Goal: Transaction & Acquisition: Book appointment/travel/reservation

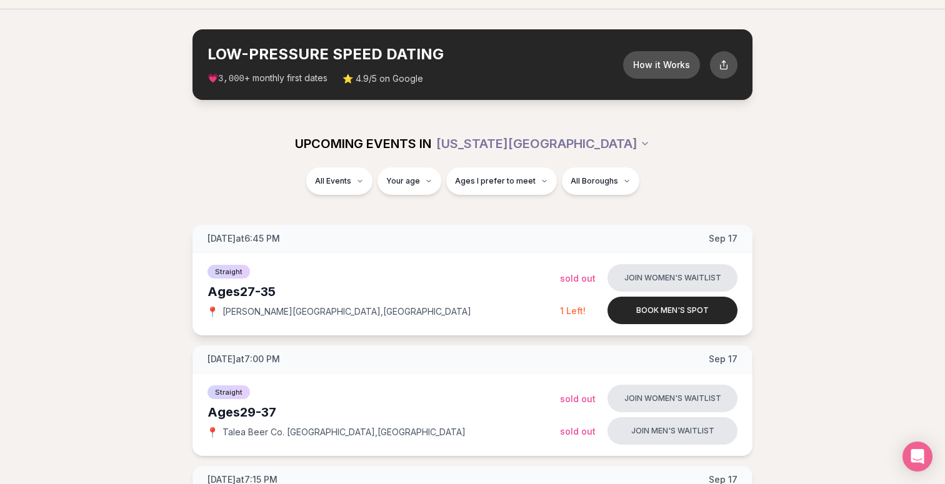
scroll to position [38, 0]
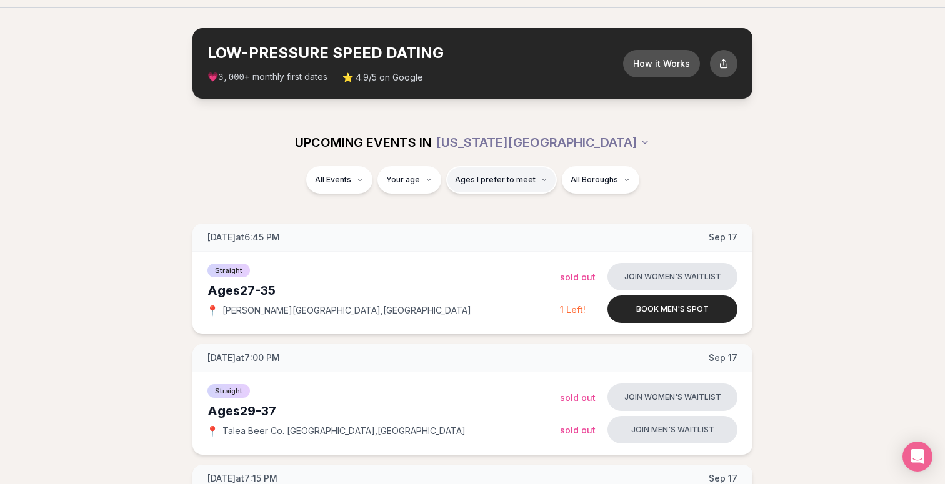
click at [531, 180] on span "Ages I prefer to meet" at bounding box center [495, 180] width 81 height 10
click at [516, 211] on div "Please enter your age first" at bounding box center [501, 215] width 110 height 23
type input "**"
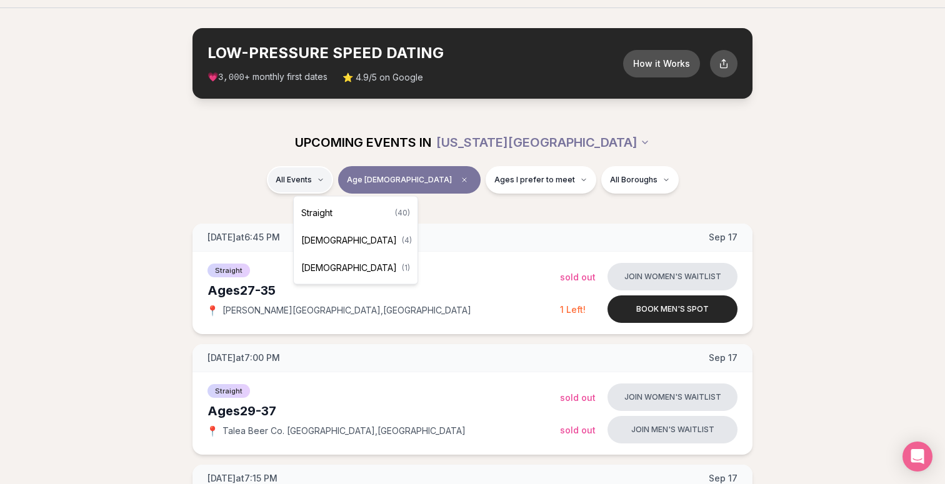
click at [336, 214] on div "Straight ( 40 )" at bounding box center [355, 213] width 119 height 28
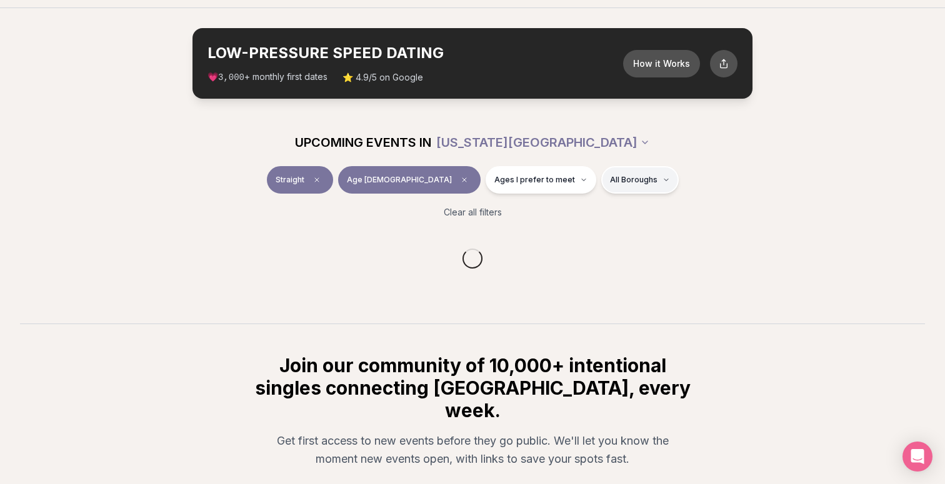
click at [608, 175] on html "Back to home luvvly LOW-PRESSURE SPEED DATING How it Works 💗 3,000 + monthly fi…" at bounding box center [472, 299] width 945 height 674
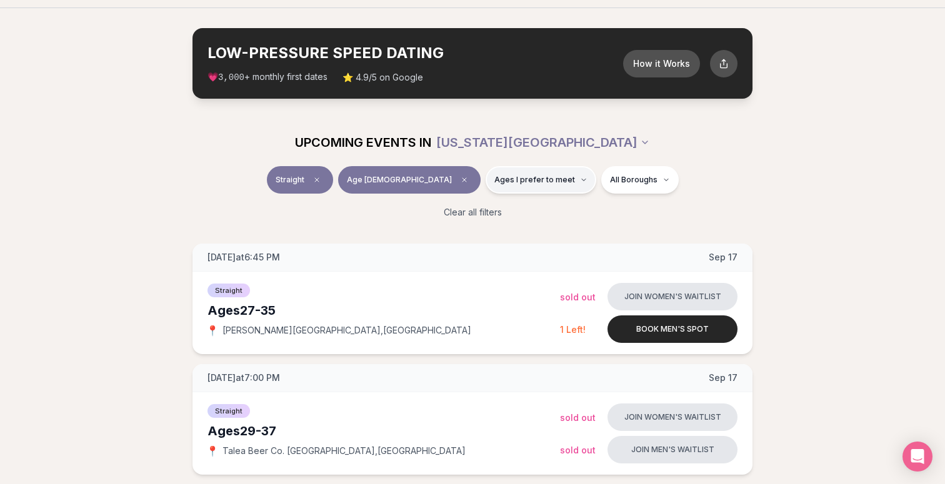
click at [494, 182] on span "Ages I prefer to meet" at bounding box center [534, 180] width 81 height 10
click at [492, 229] on span "Around my age" at bounding box center [496, 228] width 63 height 13
click at [458, 229] on button "Around my age" at bounding box center [453, 228] width 10 height 10
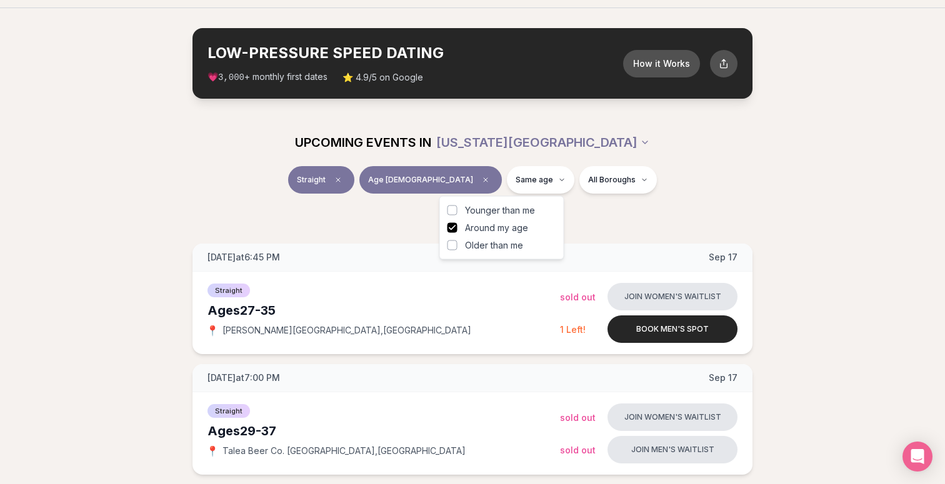
click at [488, 248] on span "Older than me" at bounding box center [494, 245] width 58 height 13
click at [458, 248] on button "Older than me" at bounding box center [453, 246] width 10 height 10
click at [616, 211] on div "Clear all filters" at bounding box center [473, 213] width 700 height 28
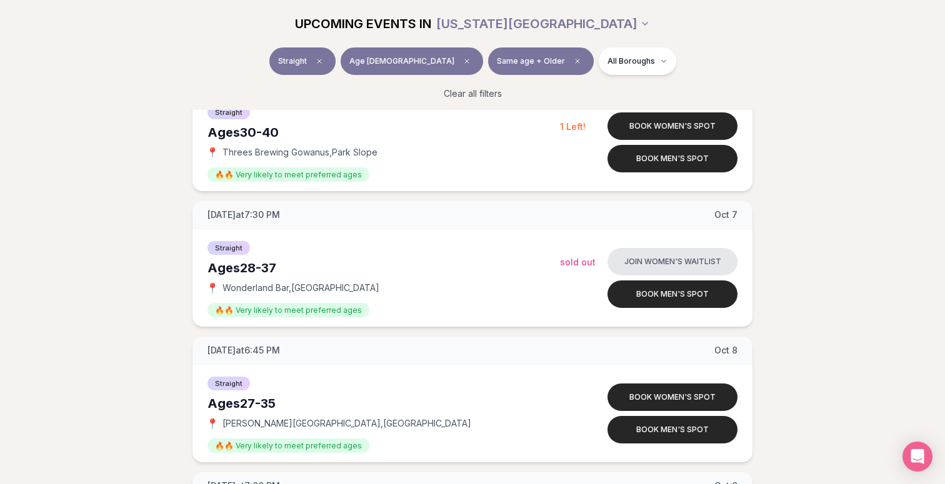
scroll to position [2807, 0]
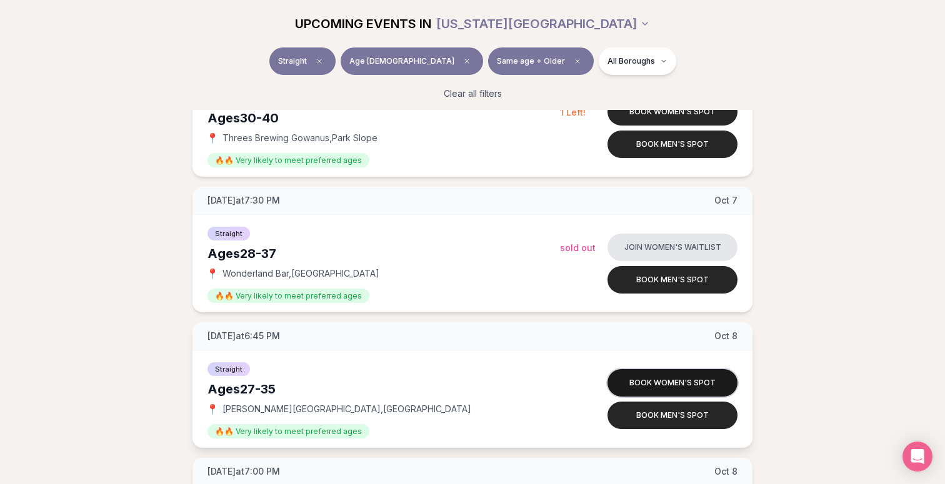
click at [667, 379] on button "Book women's spot" at bounding box center [673, 383] width 130 height 28
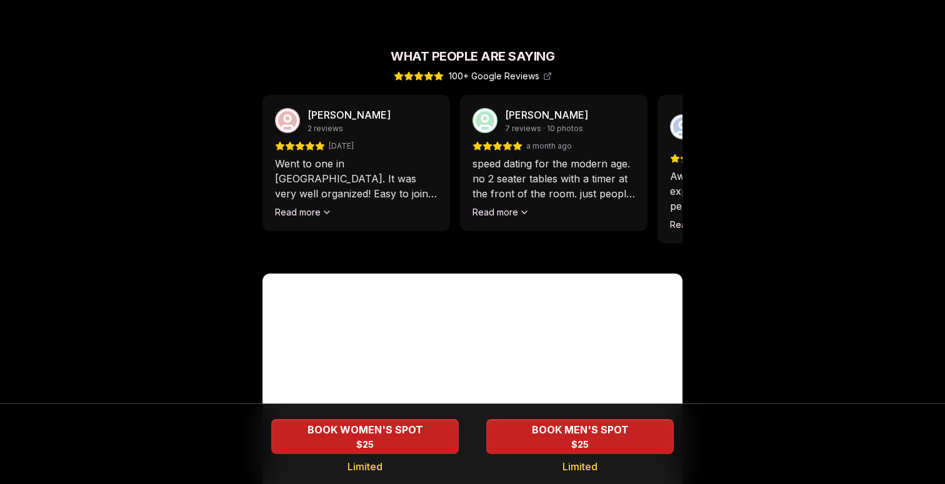
scroll to position [1227, 0]
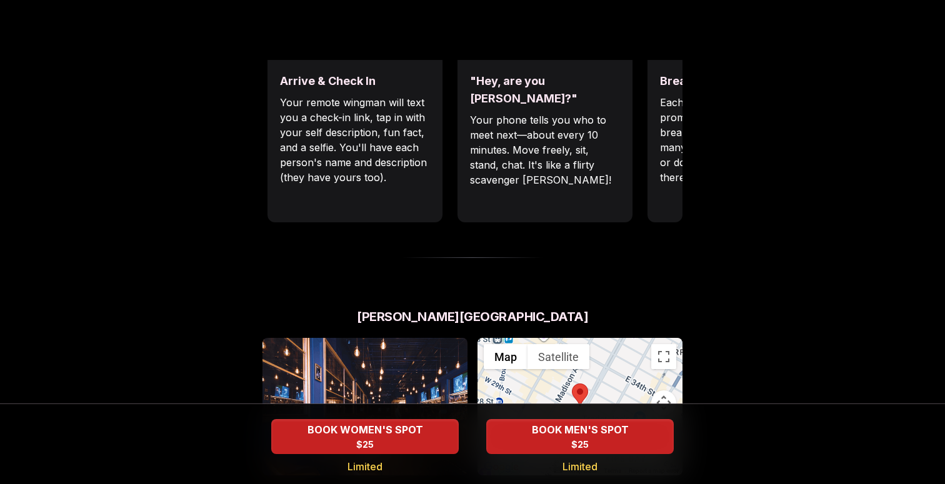
scroll to position [634, 0]
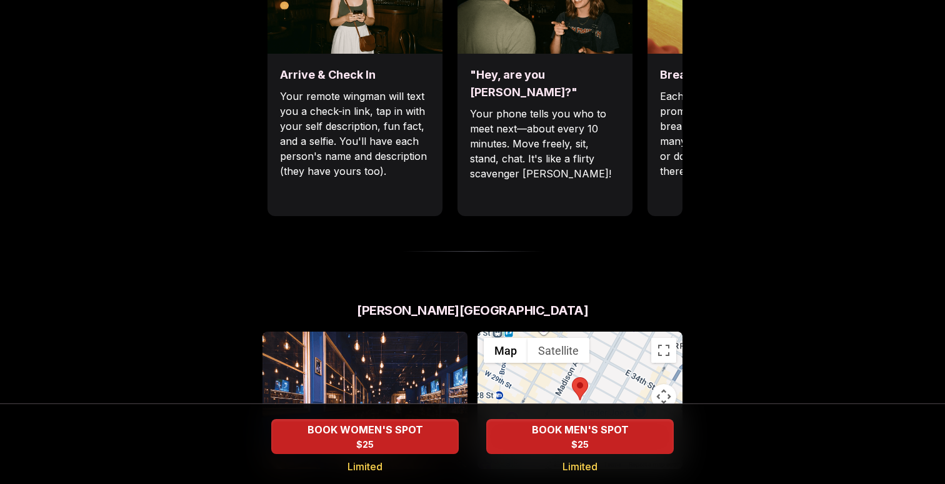
click at [568, 356] on div at bounding box center [580, 401] width 205 height 138
click at [572, 378] on area at bounding box center [572, 378] width 0 height 0
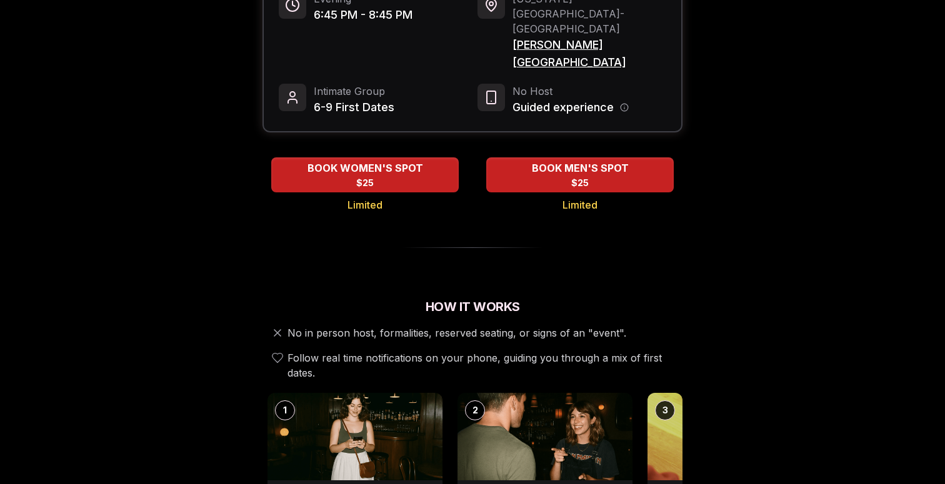
scroll to position [0, 0]
